Goal: Task Accomplishment & Management: Use online tool/utility

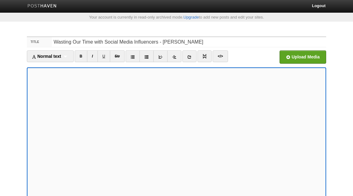
scroll to position [74, 0]
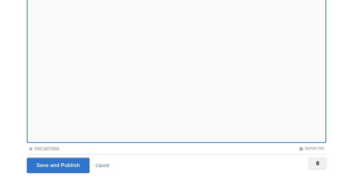
click at [56, 147] on link "Post Settings" at bounding box center [44, 148] width 31 height 3
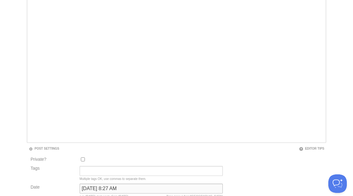
scroll to position [0, 0]
click at [104, 185] on input "[DATE] 8:27 AM" at bounding box center [151, 188] width 143 height 10
type input "now"
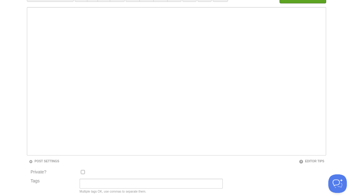
scroll to position [32, 0]
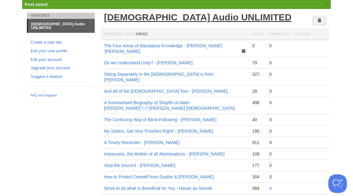
click at [166, 17] on link "[DEMOGRAPHIC_DATA] Audio UNLIMITED" at bounding box center [198, 17] width 188 height 10
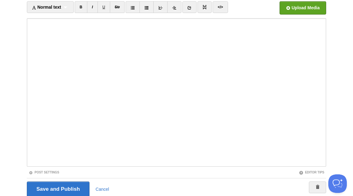
scroll to position [57, 0]
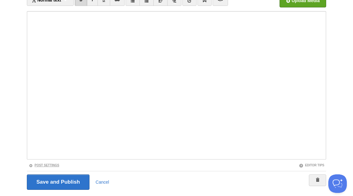
click at [50, 166] on link "Post Settings" at bounding box center [44, 164] width 31 height 3
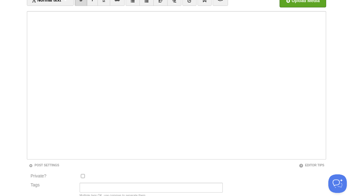
scroll to position [80, 0]
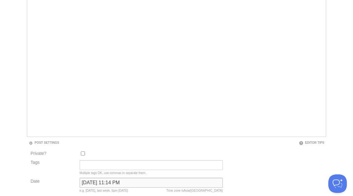
click at [116, 183] on input "December 9, 2022 at 11:14 PM" at bounding box center [151, 182] width 143 height 10
type input "now"
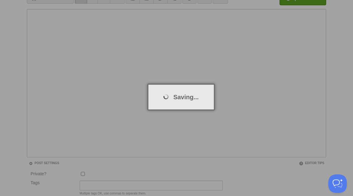
scroll to position [32, 0]
